Goal: Navigation & Orientation: Understand site structure

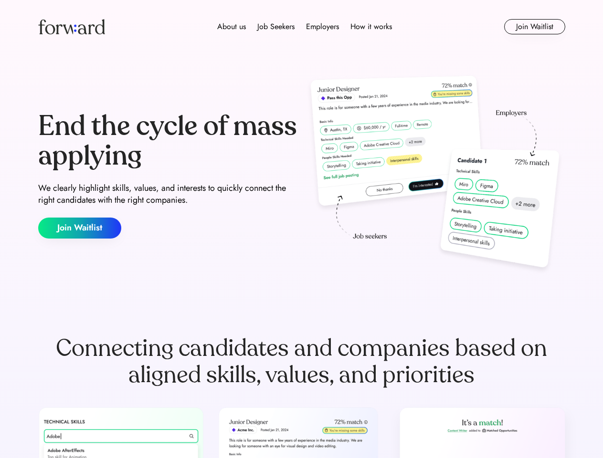
click at [301, 229] on div "End the cycle of mass applying We clearly highlight skills, values, and interes…" at bounding box center [301, 175] width 527 height 205
click at [302, 27] on div "About us Job Seekers Employers How it works" at bounding box center [304, 26] width 376 height 11
click at [72, 27] on img at bounding box center [71, 26] width 67 height 15
click at [305, 27] on div "About us Job Seekers Employers How it works" at bounding box center [304, 26] width 376 height 11
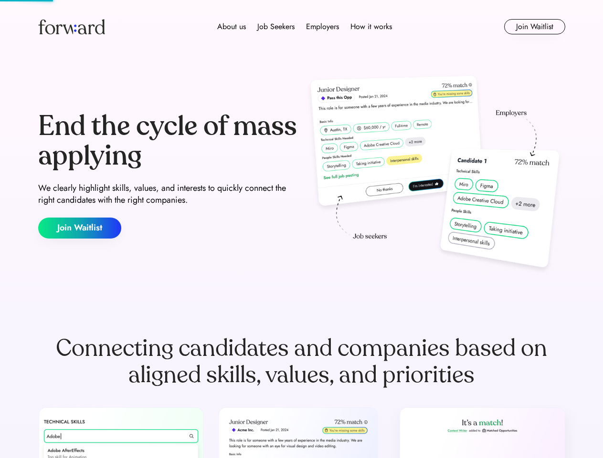
click at [231, 27] on div "About us" at bounding box center [231, 26] width 29 height 11
click at [276, 27] on div "Job Seekers" at bounding box center [275, 26] width 37 height 11
click at [322, 27] on div "Employers" at bounding box center [322, 26] width 33 height 11
click at [370, 27] on div "How it works" at bounding box center [371, 26] width 42 height 11
